Goal: Task Accomplishment & Management: Complete application form

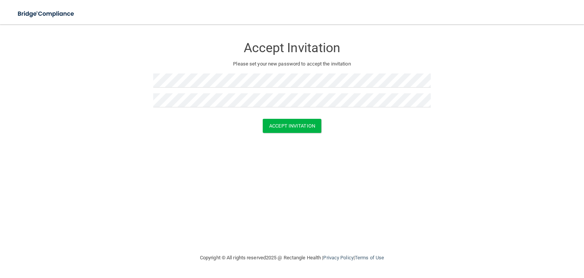
click at [187, 100] on form "Accept Invitation Please set your new password to accept the invitation Accept …" at bounding box center [292, 87] width 554 height 110
drag, startPoint x: 151, startPoint y: 98, endPoint x: 141, endPoint y: 101, distance: 9.4
click at [141, 101] on form "Accept Invitation Please set your new password to accept the invitation Accept …" at bounding box center [292, 87] width 554 height 110
click at [460, 28] on main "Accept Invitation Please set your new password to accept the invitation Accept …" at bounding box center [292, 150] width 584 height 253
click at [289, 132] on button "Accept Invitation" at bounding box center [292, 126] width 59 height 14
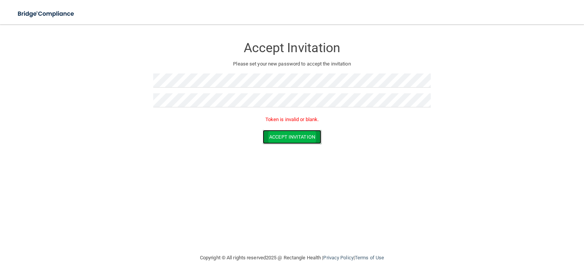
click at [297, 136] on button "Accept Invitation" at bounding box center [292, 137] width 59 height 14
click at [303, 137] on button "Accept Invitation" at bounding box center [292, 137] width 59 height 14
click at [302, 121] on p "Token is invalid or blank." at bounding box center [292, 119] width 278 height 9
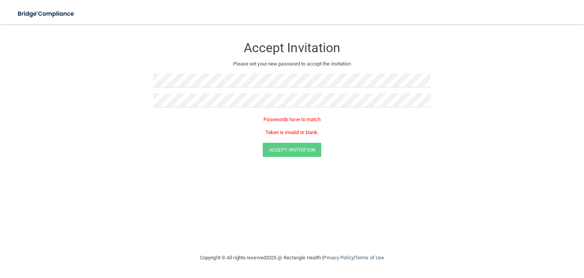
click at [295, 67] on p "Please set your new password to accept the invitation" at bounding box center [292, 63] width 266 height 9
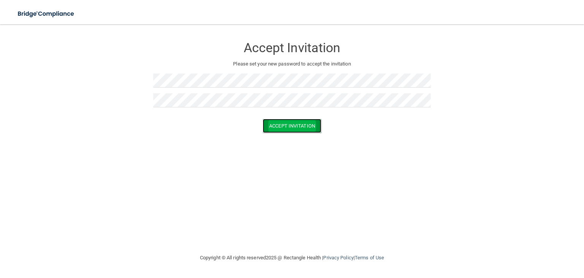
click at [294, 127] on button "Accept Invitation" at bounding box center [292, 126] width 59 height 14
click at [301, 128] on button "Accept Invitation" at bounding box center [292, 126] width 59 height 14
